Goal: Find contact information: Find contact information

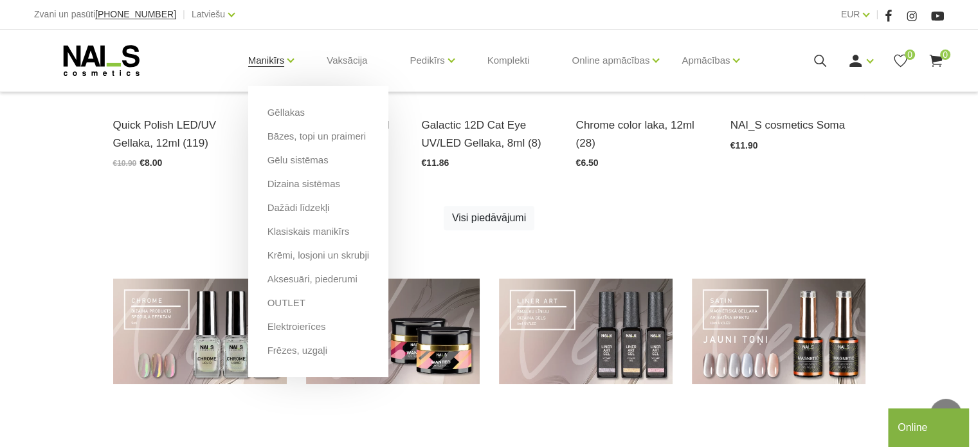
scroll to position [1026, 0]
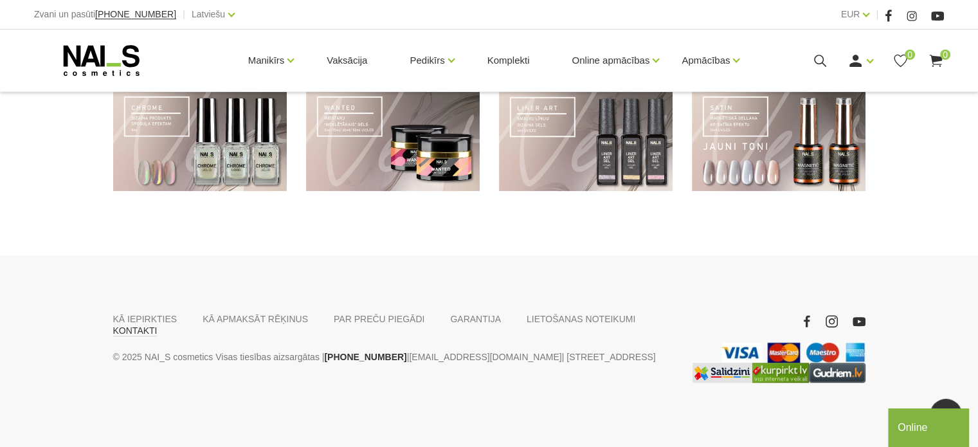
click at [158, 325] on link "KONTAKTI" at bounding box center [135, 331] width 44 height 12
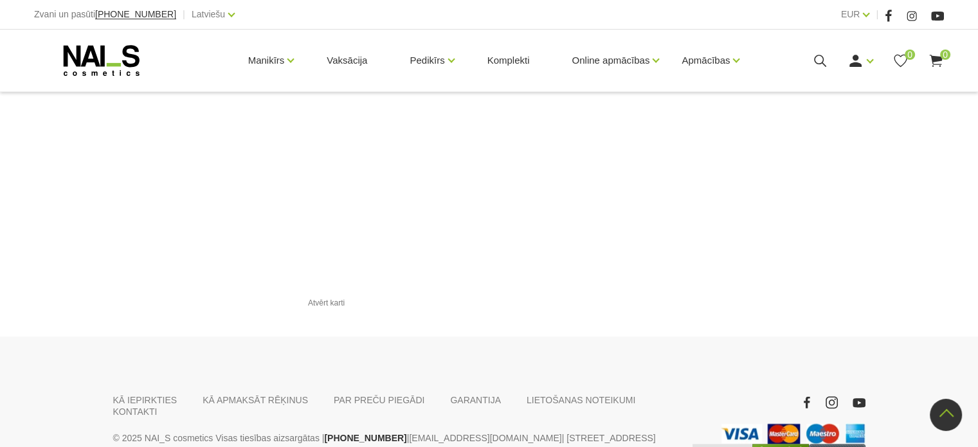
scroll to position [1520, 0]
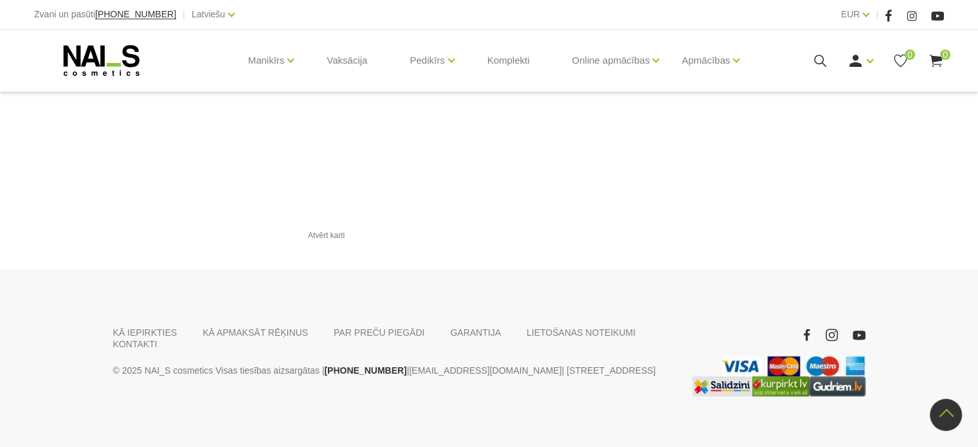
click at [122, 62] on icon at bounding box center [101, 60] width 135 height 32
